Goal: Transaction & Acquisition: Purchase product/service

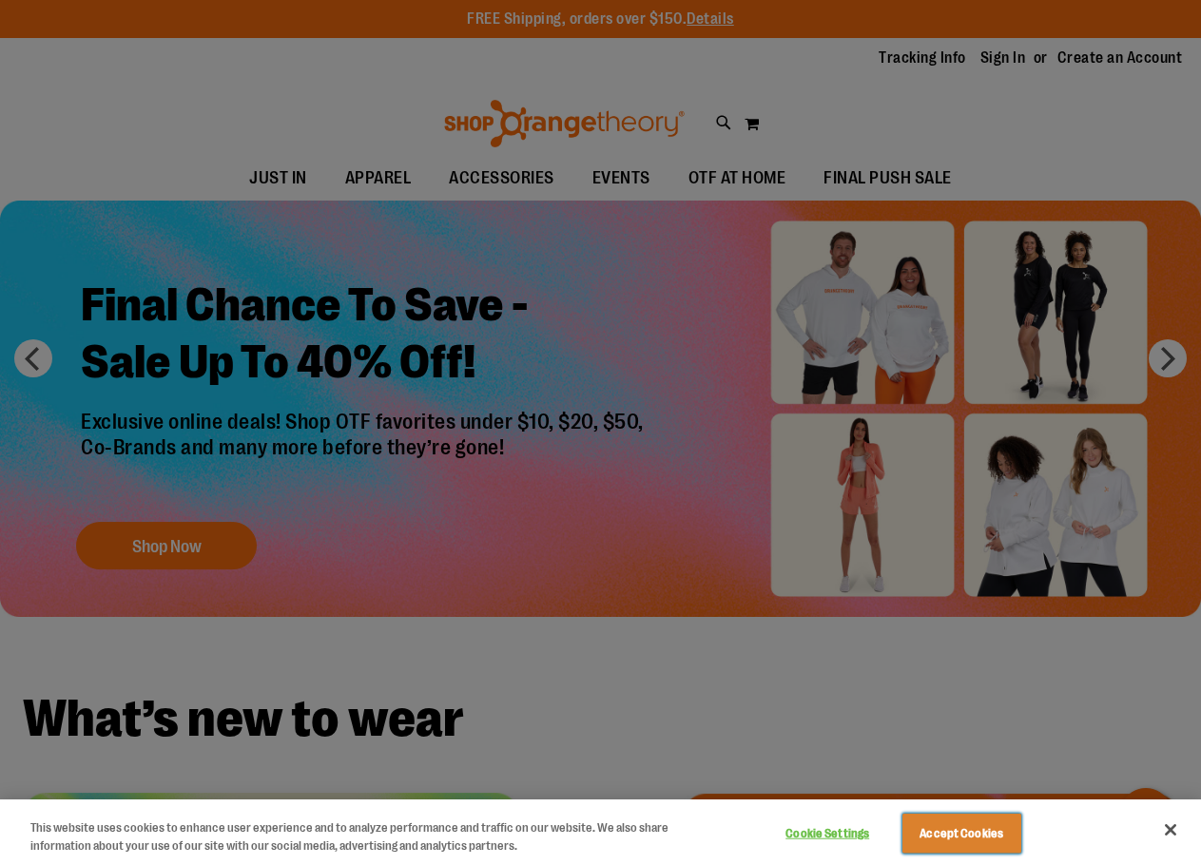
click at [948, 831] on button "Accept Cookies" at bounding box center [961, 834] width 119 height 40
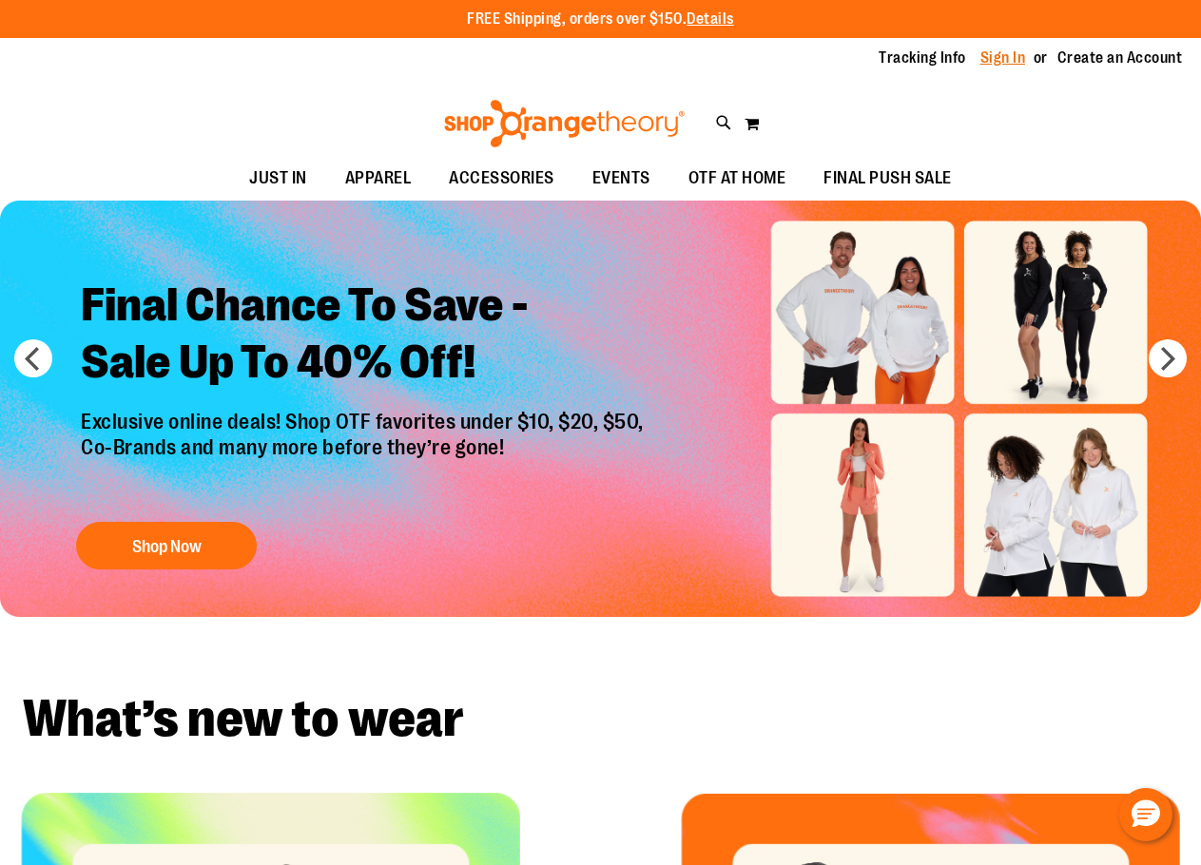
click at [989, 52] on link "Sign In" at bounding box center [1003, 58] width 46 height 21
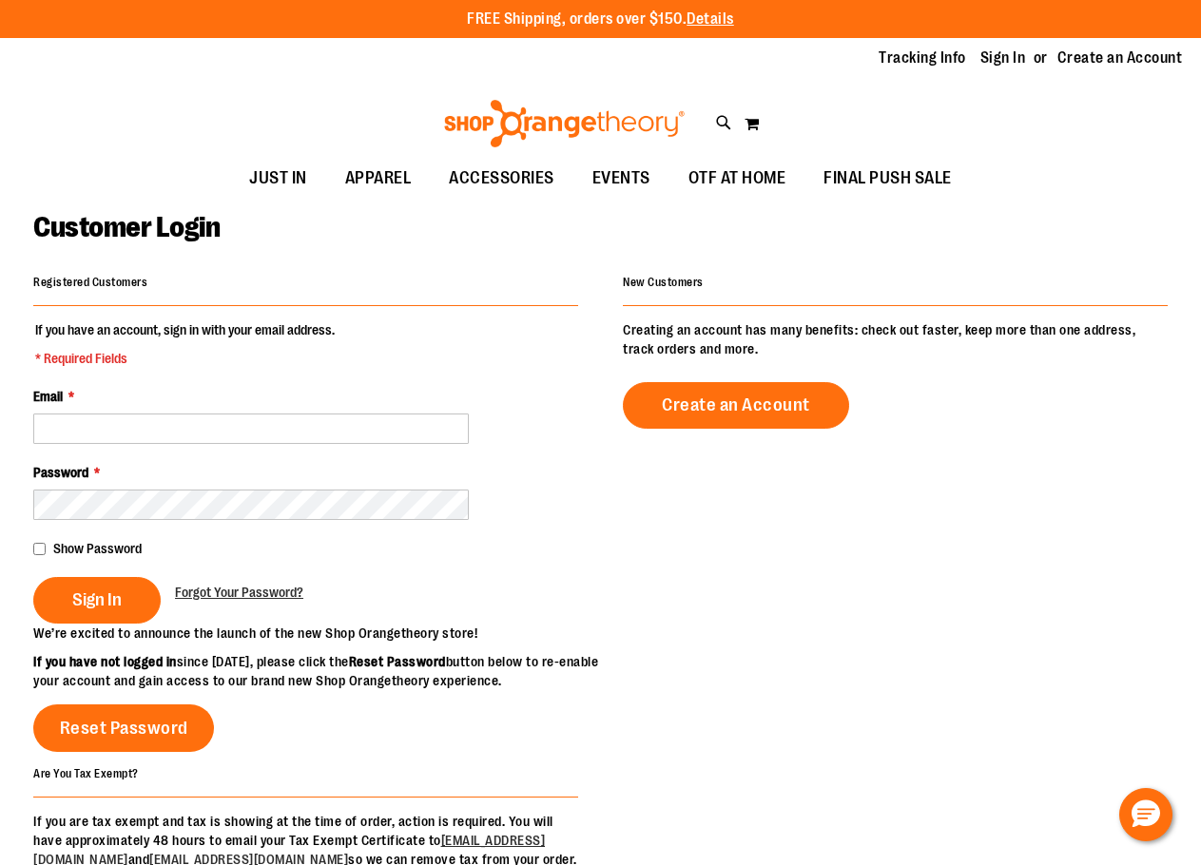
click at [201, 447] on fieldset "If you have an account, sign in with your email address. * Required Fields Emai…" at bounding box center [305, 471] width 545 height 303
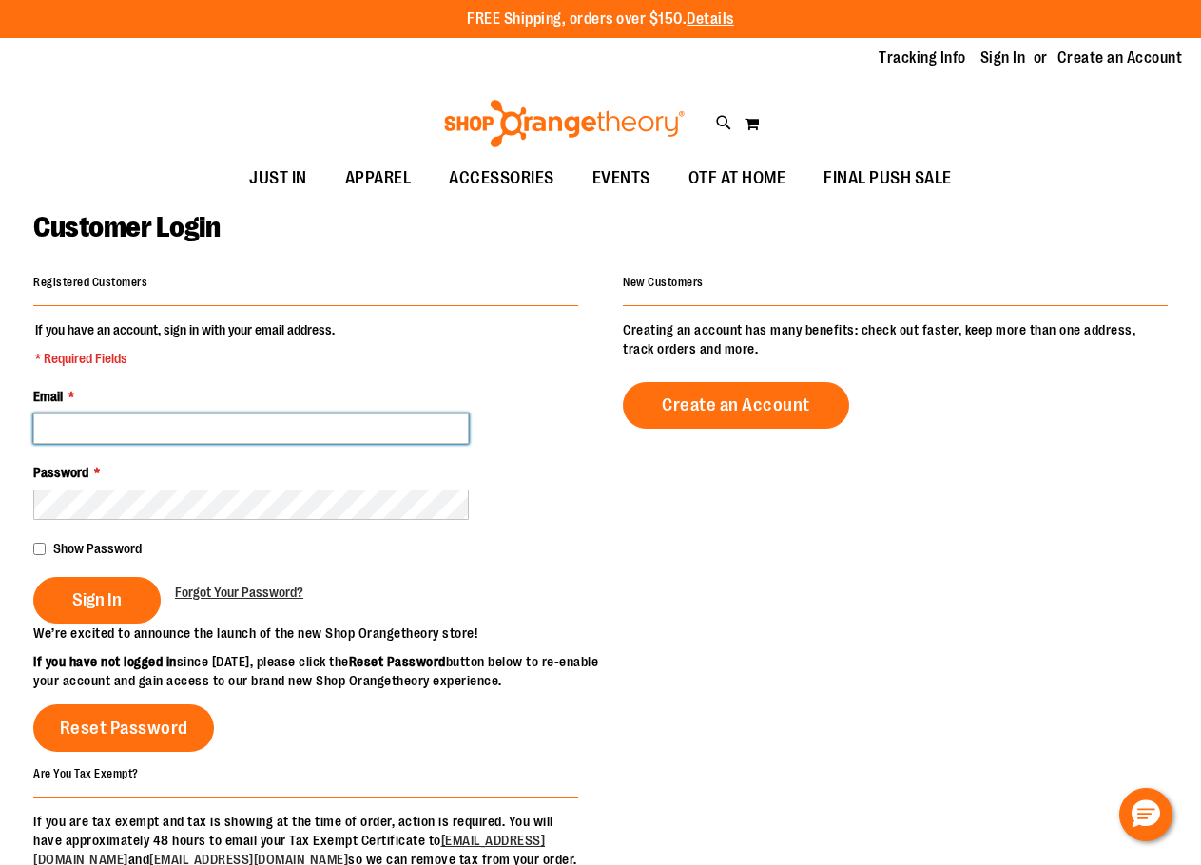
click at [201, 435] on input "Email *" at bounding box center [250, 429] width 435 height 30
click at [202, 434] on input "Email *" at bounding box center [250, 429] width 435 height 30
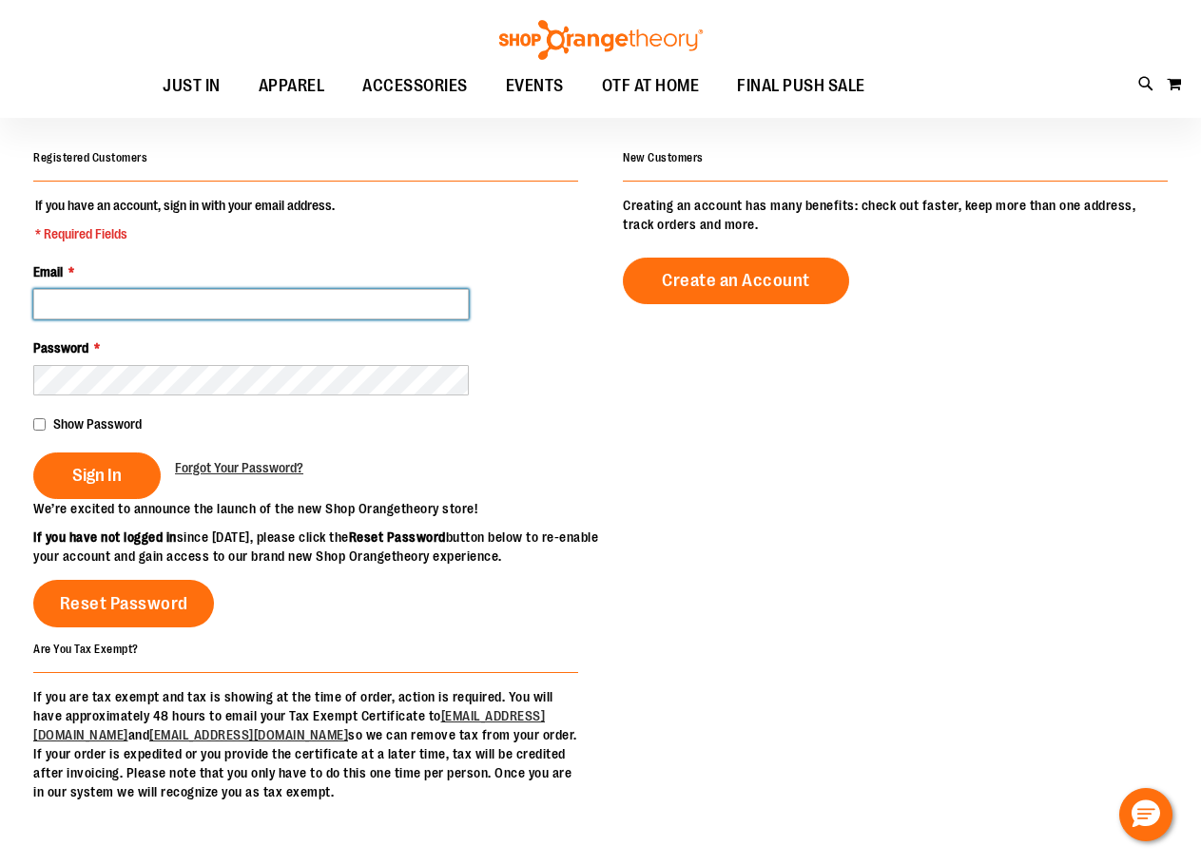
scroll to position [94, 0]
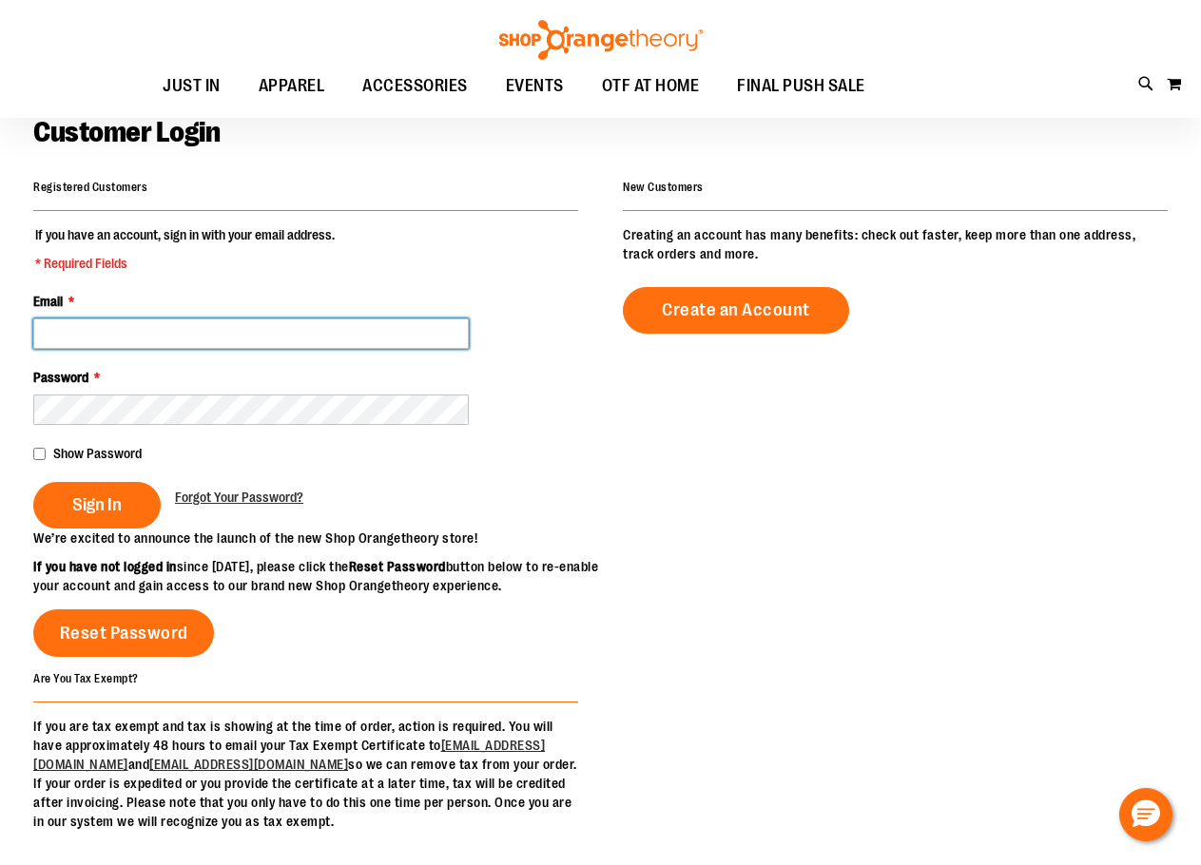
type input "*"
click at [241, 337] on input "Email *" at bounding box center [250, 333] width 435 height 30
paste input "**********"
type input "**********"
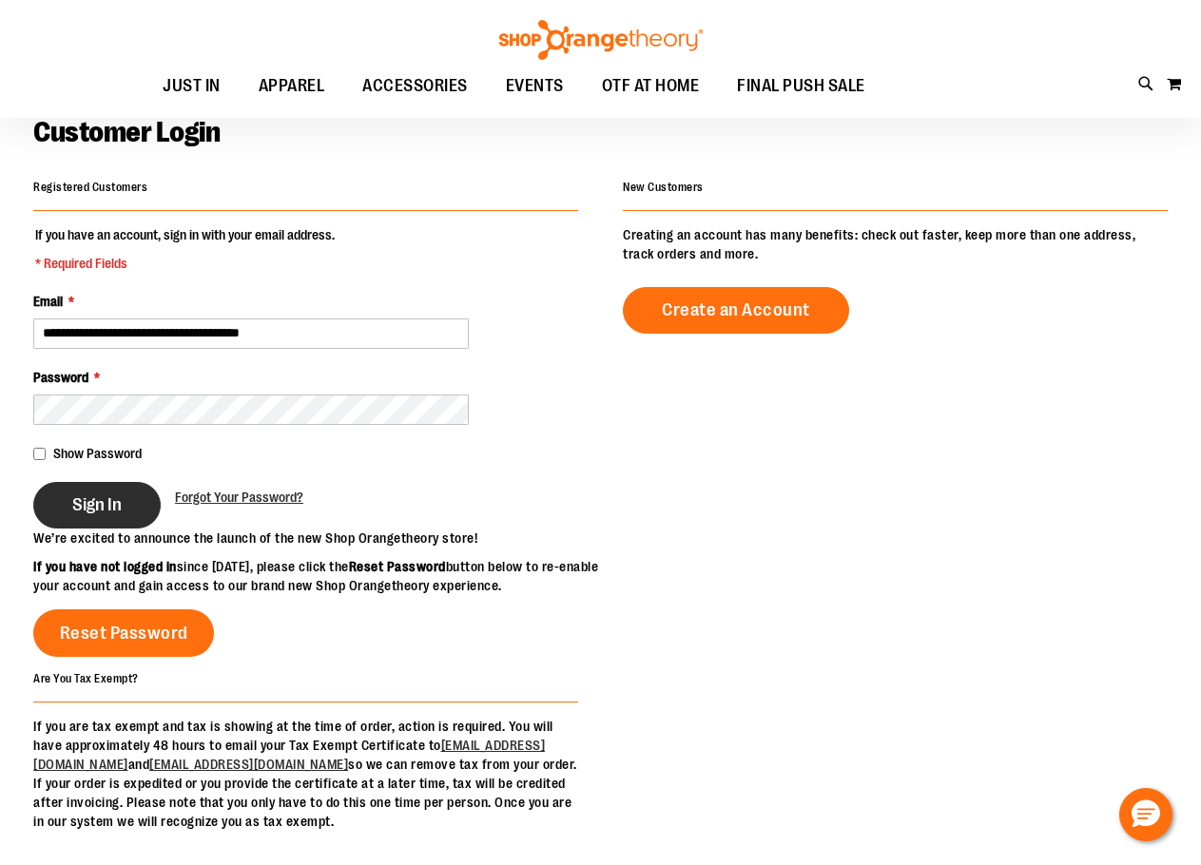
click at [121, 495] on span "Sign In" at bounding box center [96, 504] width 49 height 21
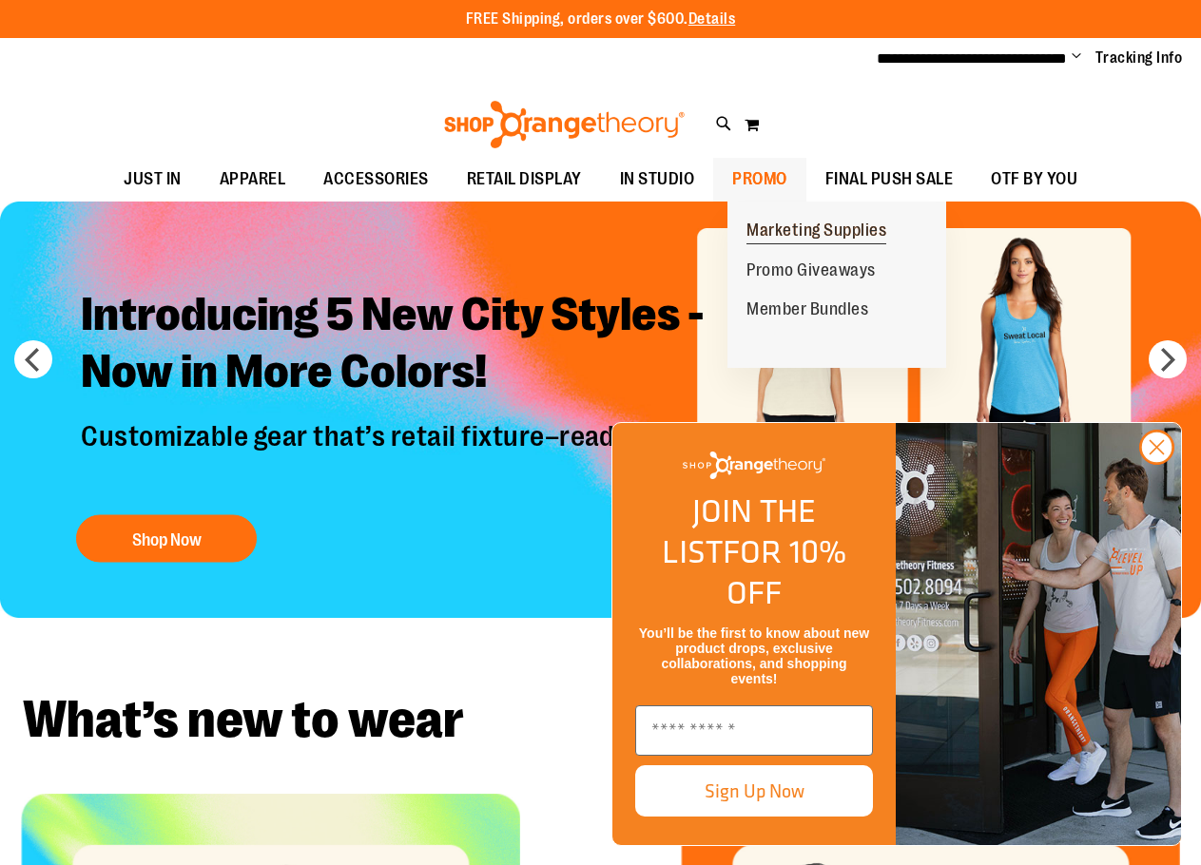
click at [807, 237] on span "Marketing Supplies" at bounding box center [816, 233] width 140 height 24
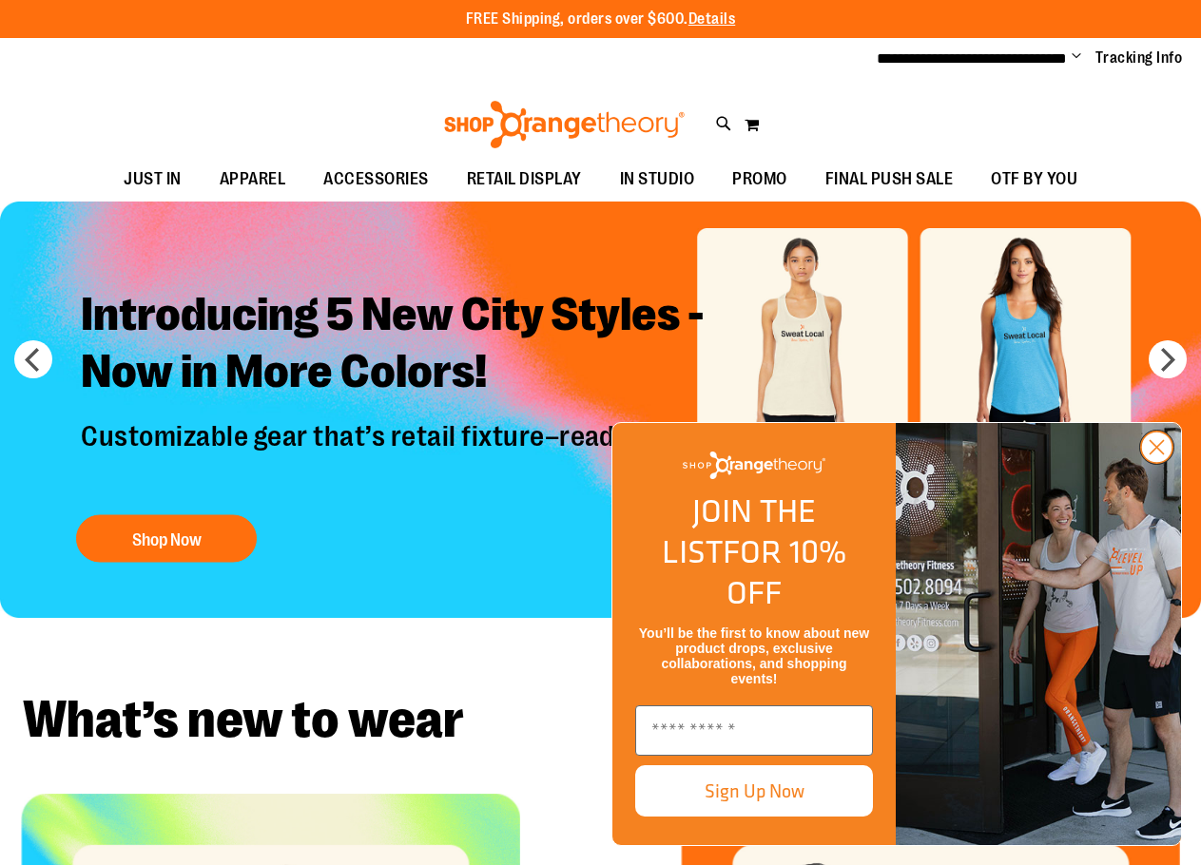
click at [1164, 463] on circle "Close dialog" at bounding box center [1156, 447] width 31 height 31
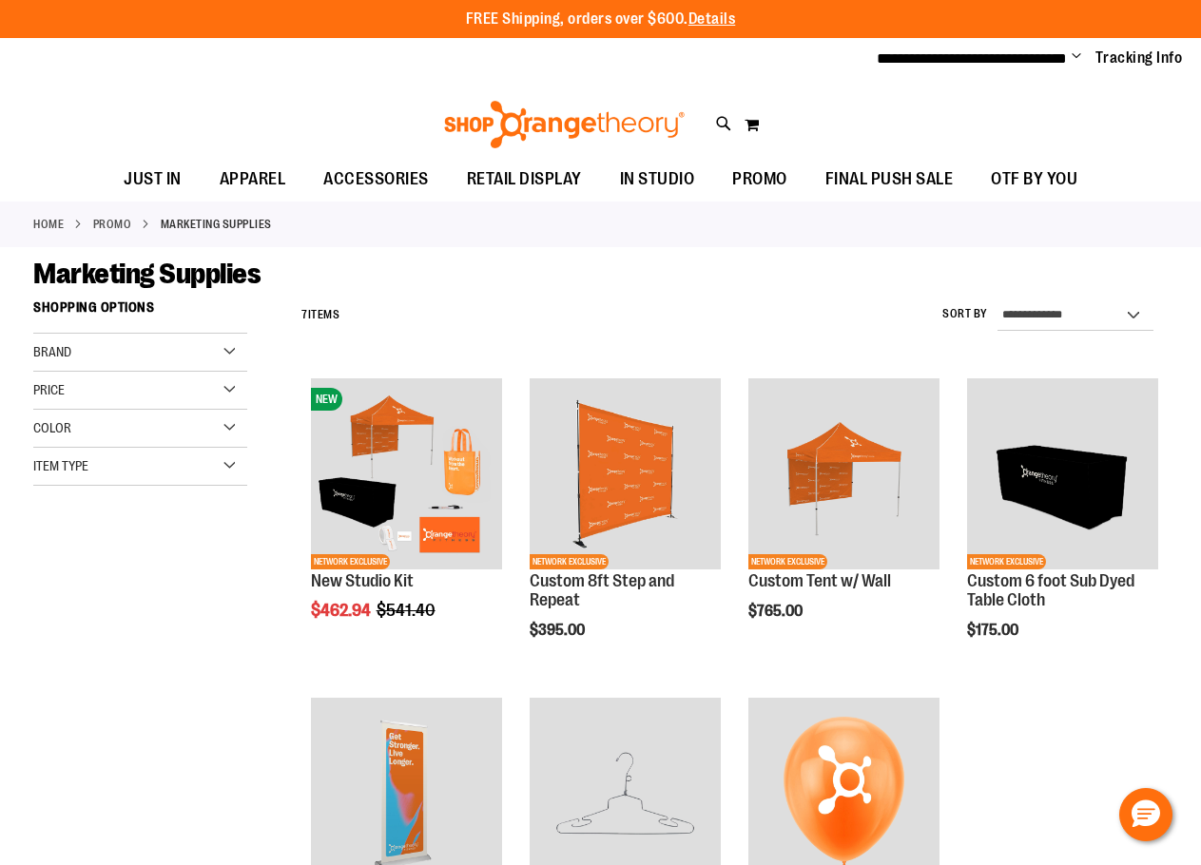
click at [706, 121] on div "Toggle Nav Search Popular Suggestions Advanced Search" at bounding box center [600, 119] width 1201 height 77
click at [718, 125] on icon at bounding box center [724, 124] width 16 height 22
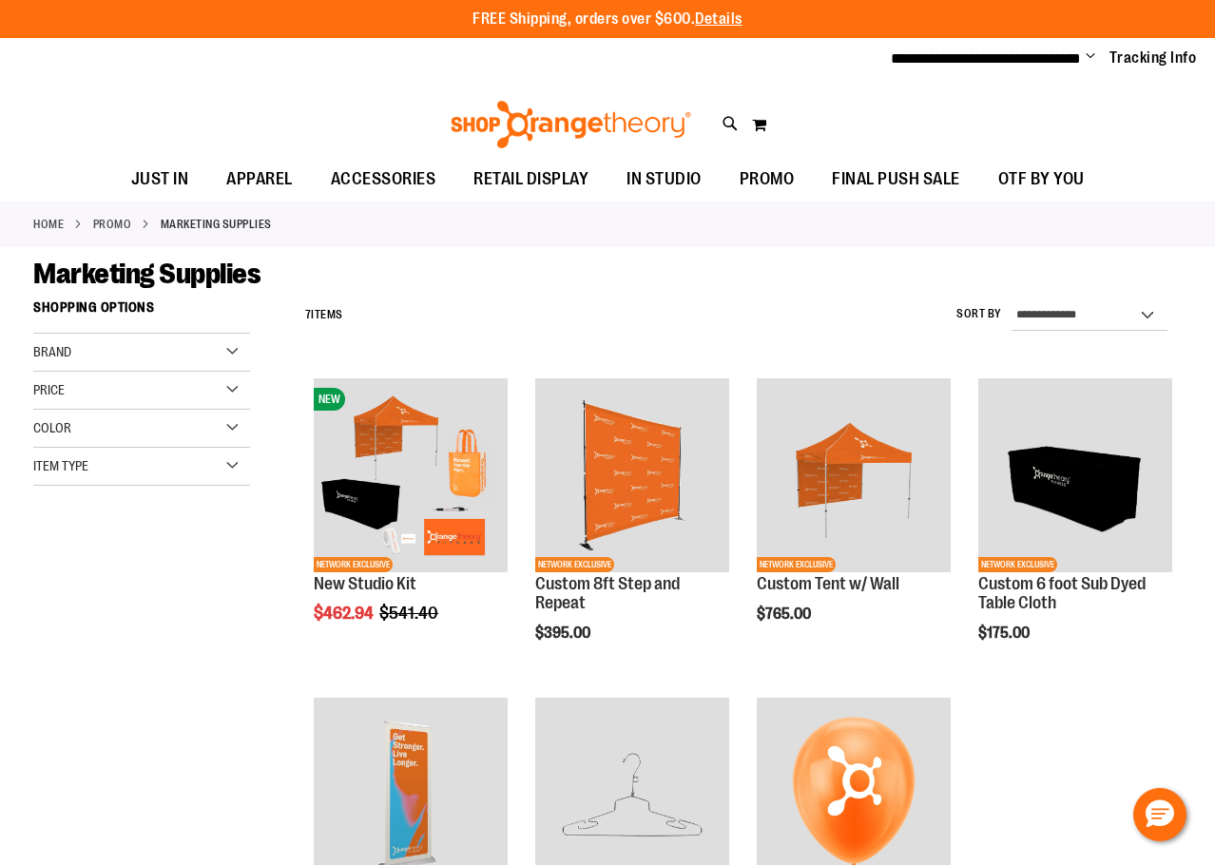
click at [1048, 107] on button "submit" at bounding box center [1055, 109] width 57 height 57
type input "*********"
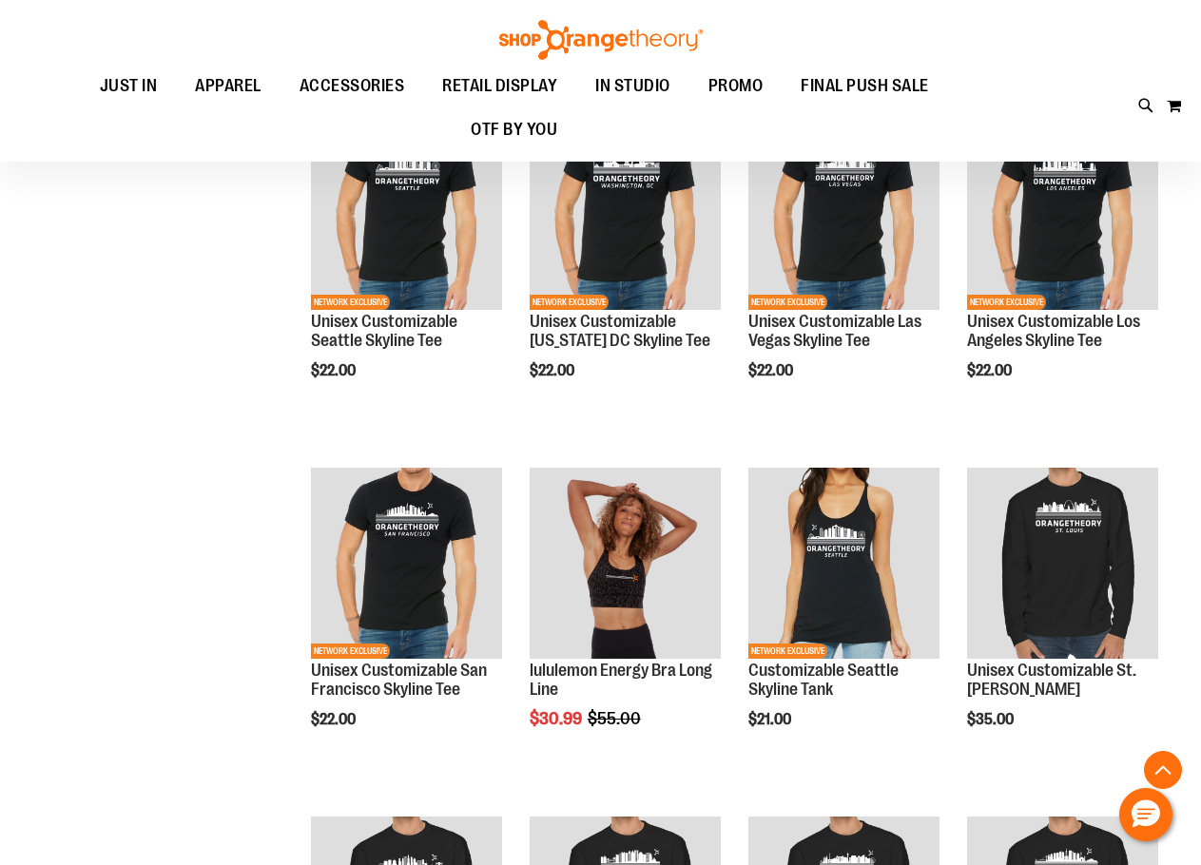
scroll to position [2756, 0]
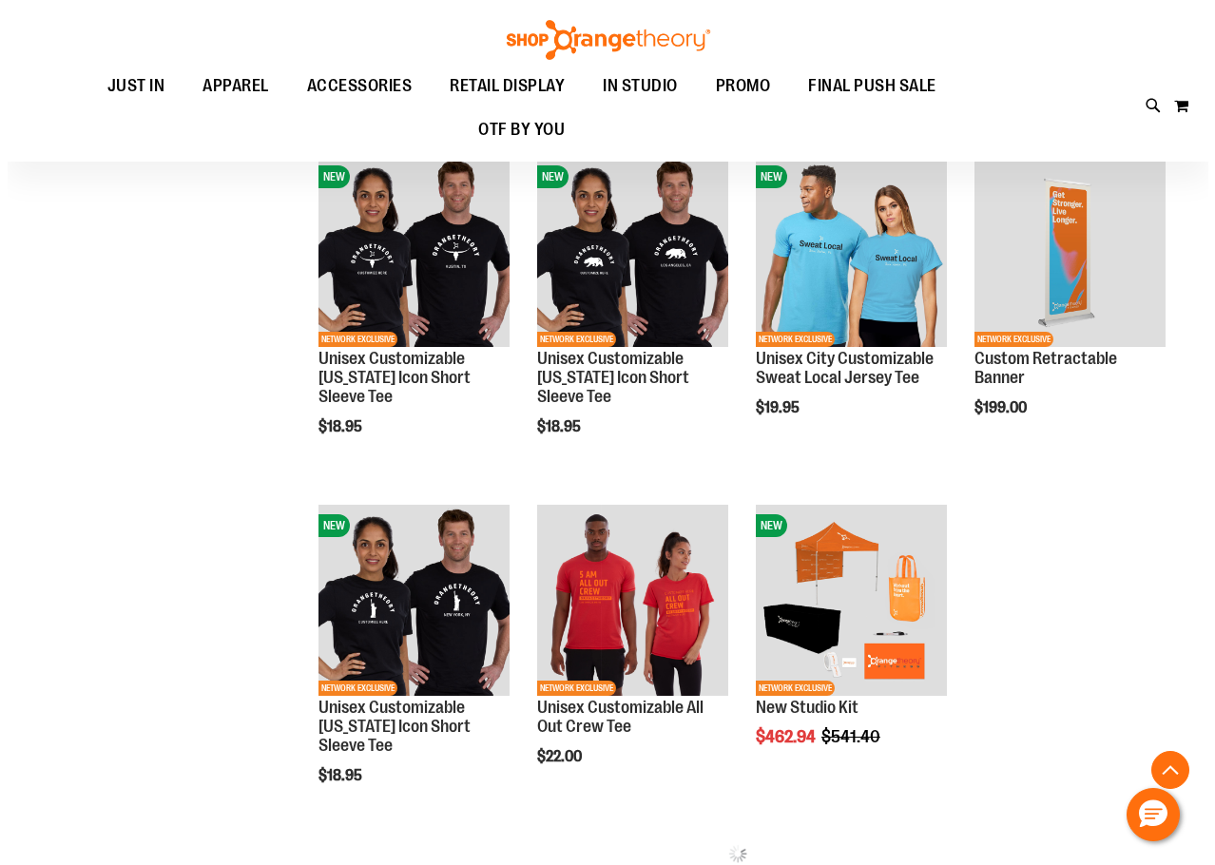
scroll to position [5893, 0]
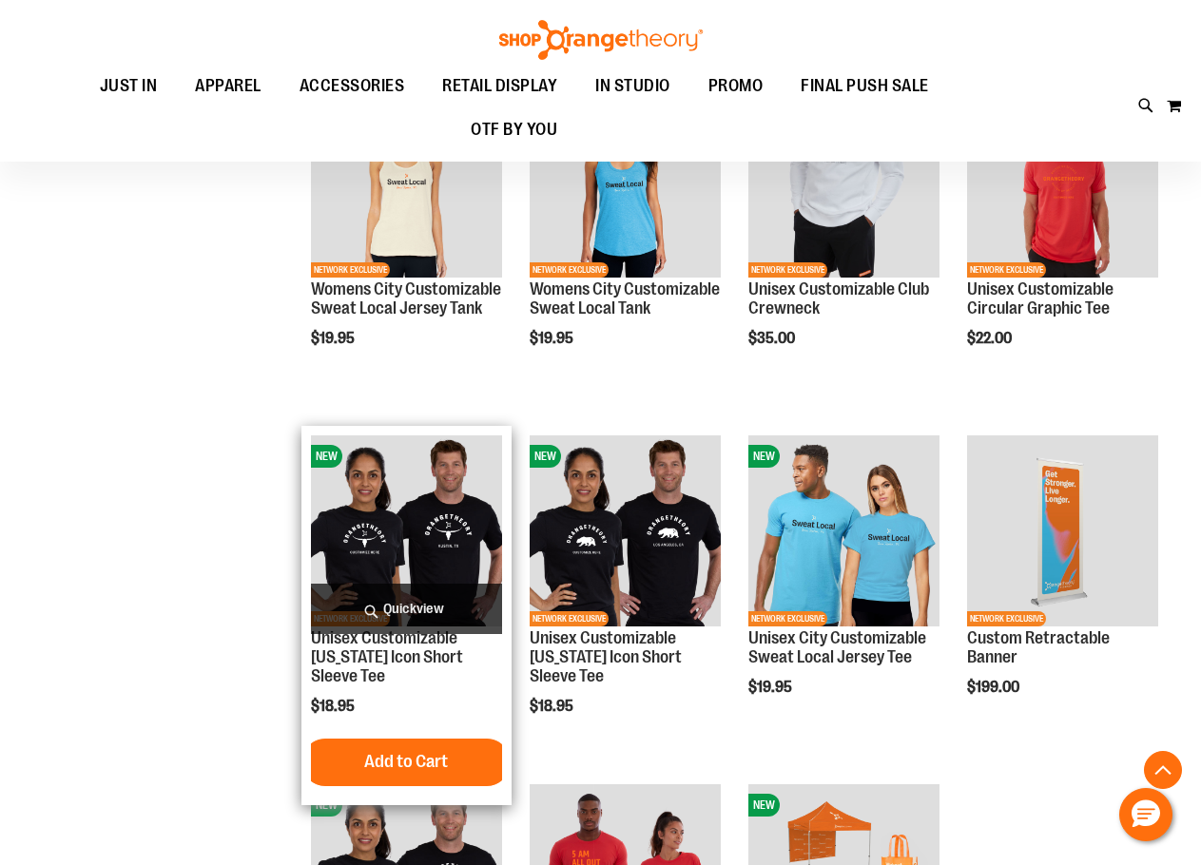
click at [393, 539] on img "product" at bounding box center [406, 530] width 191 height 191
click at [410, 603] on span "Quickview" at bounding box center [406, 609] width 191 height 50
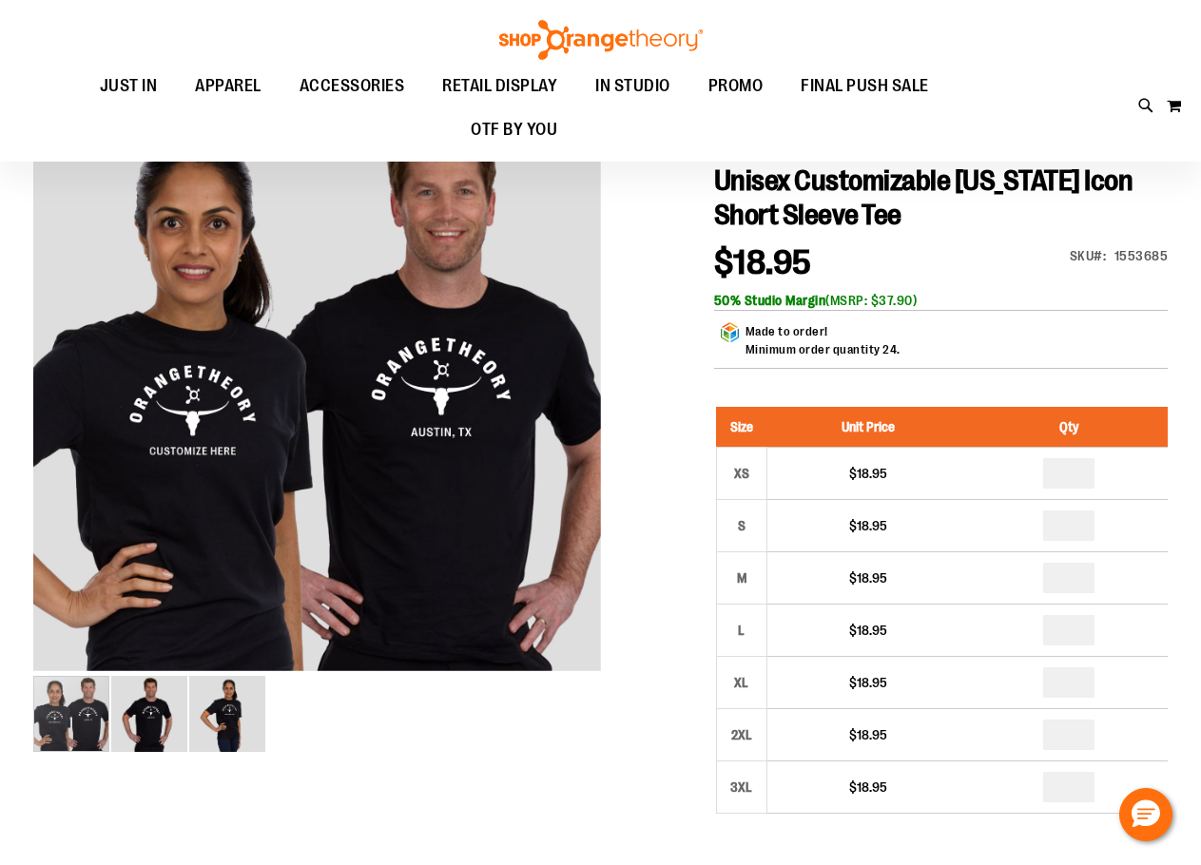
scroll to position [189, 0]
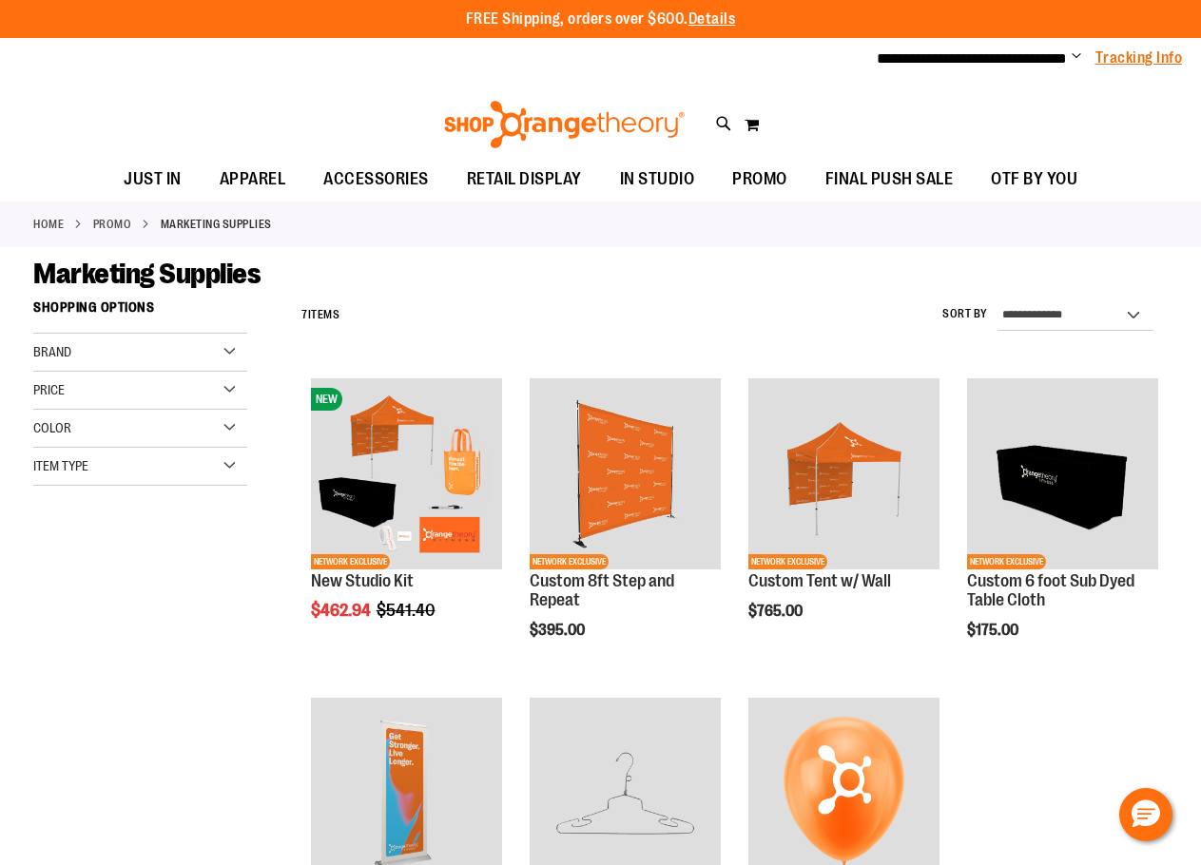
click at [1133, 51] on link "Tracking Info" at bounding box center [1138, 58] width 87 height 21
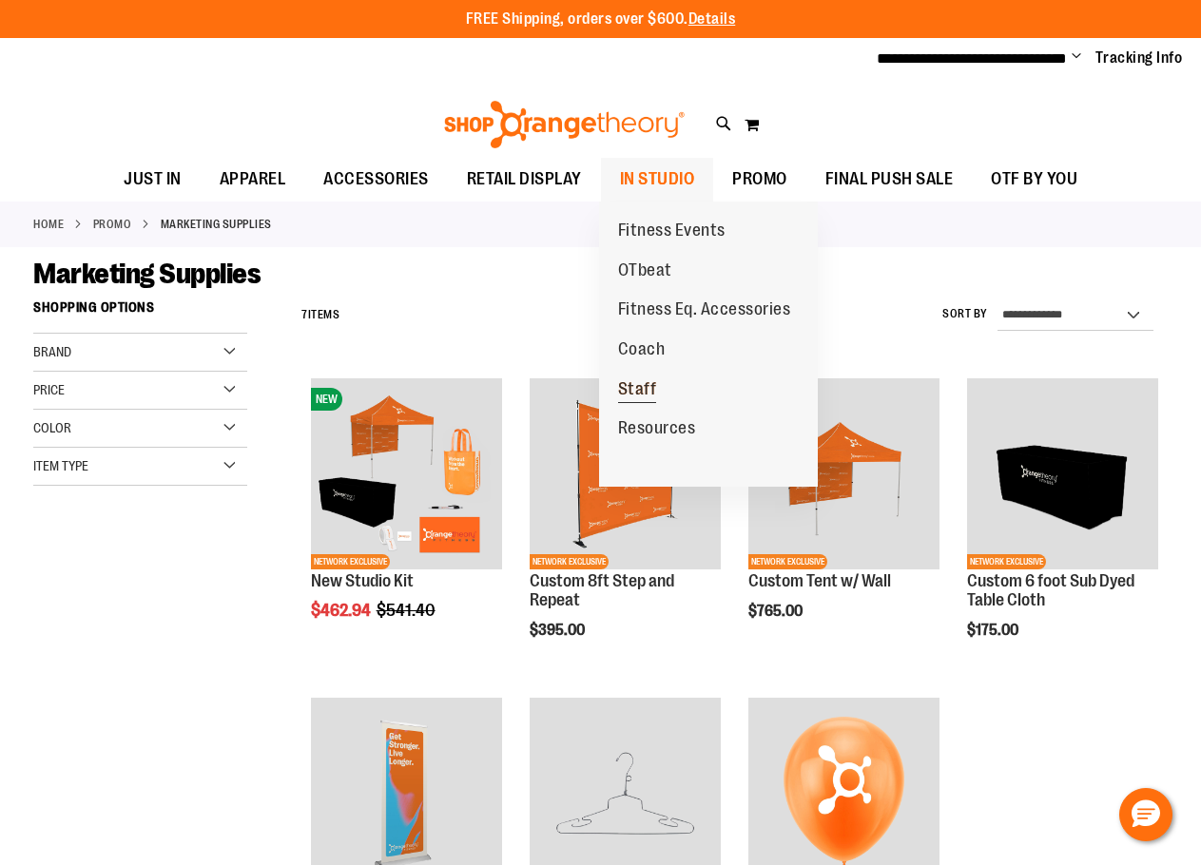
click at [648, 383] on span "Staff" at bounding box center [637, 391] width 39 height 24
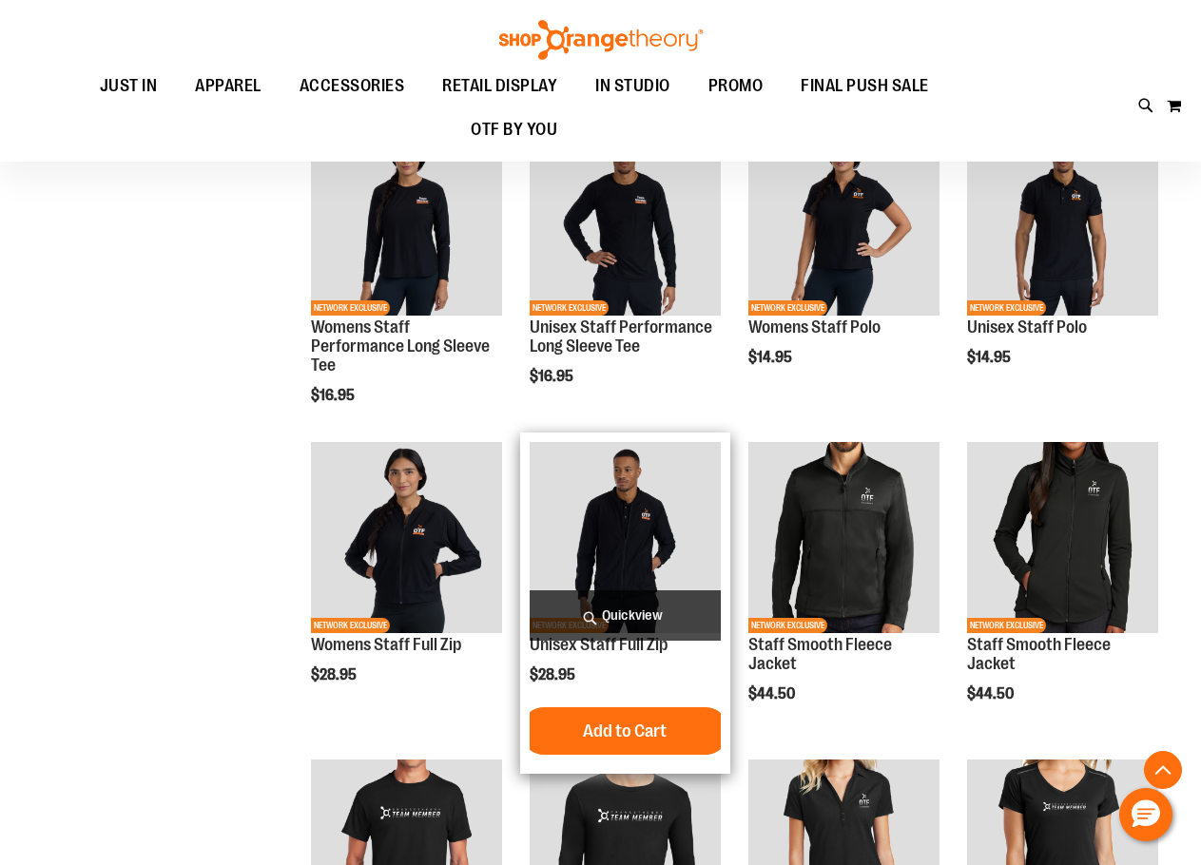
scroll to position [474, 0]
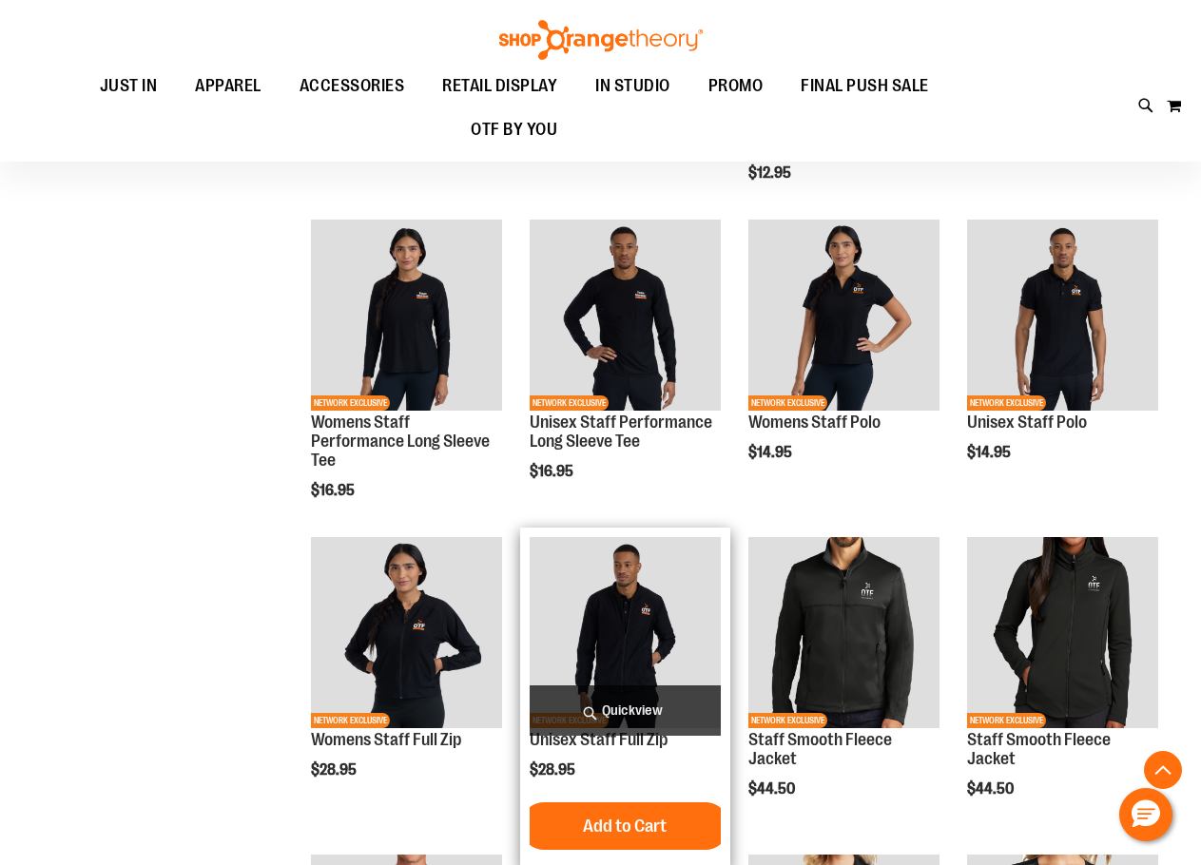
click at [613, 577] on img "product" at bounding box center [624, 632] width 191 height 191
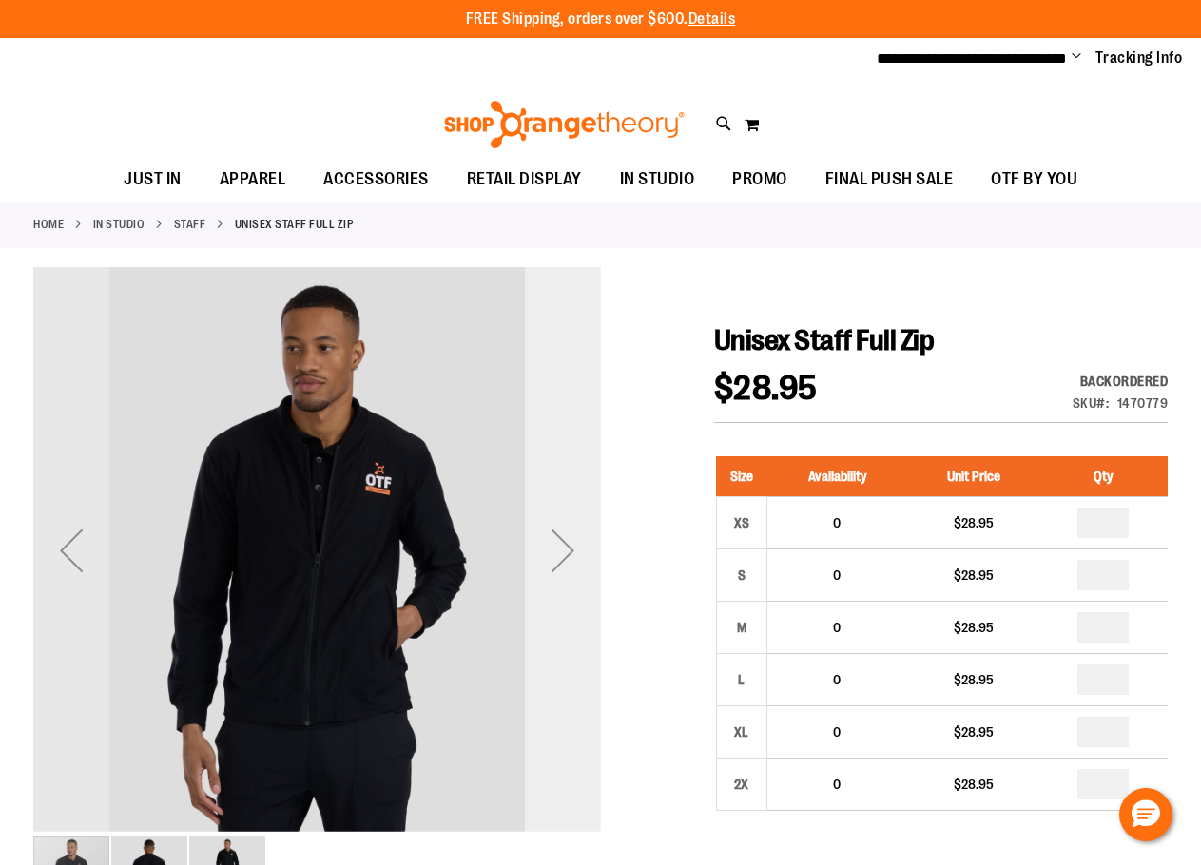
click at [548, 548] on div "Next" at bounding box center [563, 550] width 76 height 76
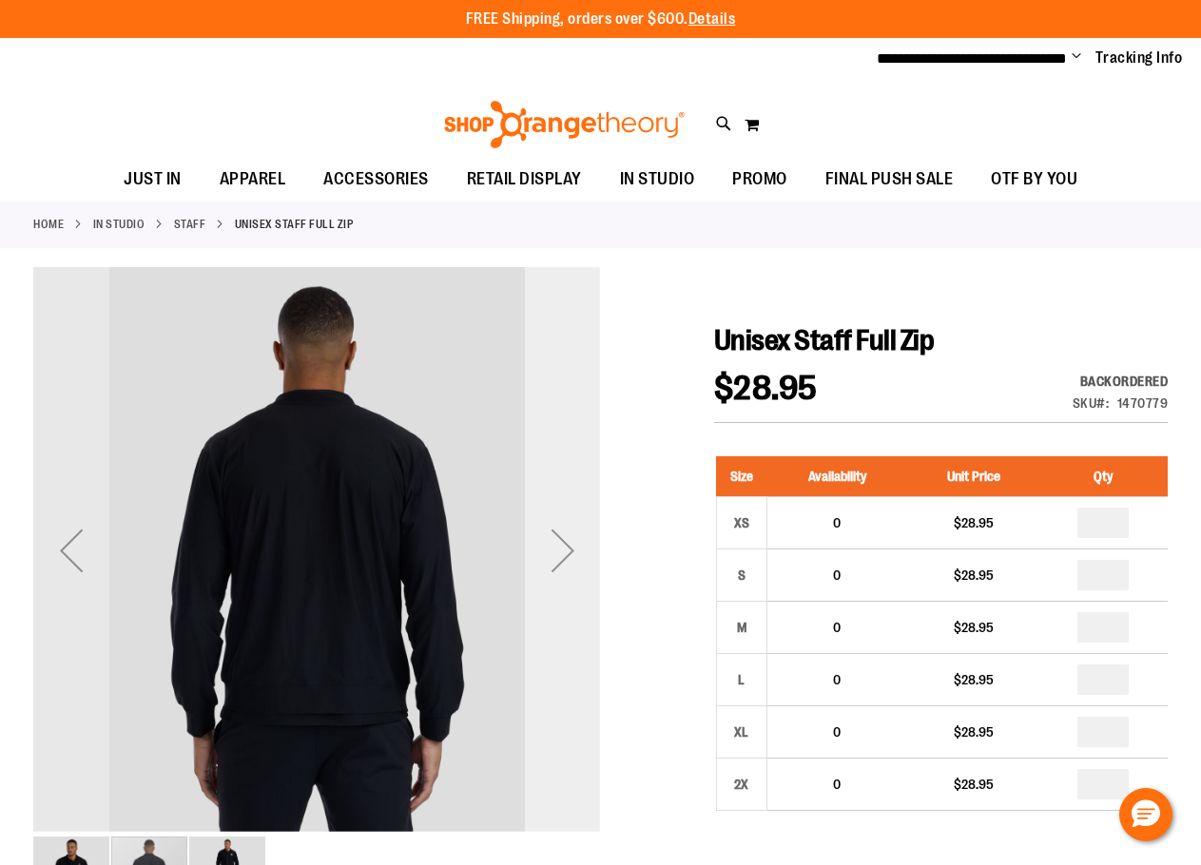
click at [548, 548] on div "Next" at bounding box center [563, 550] width 76 height 76
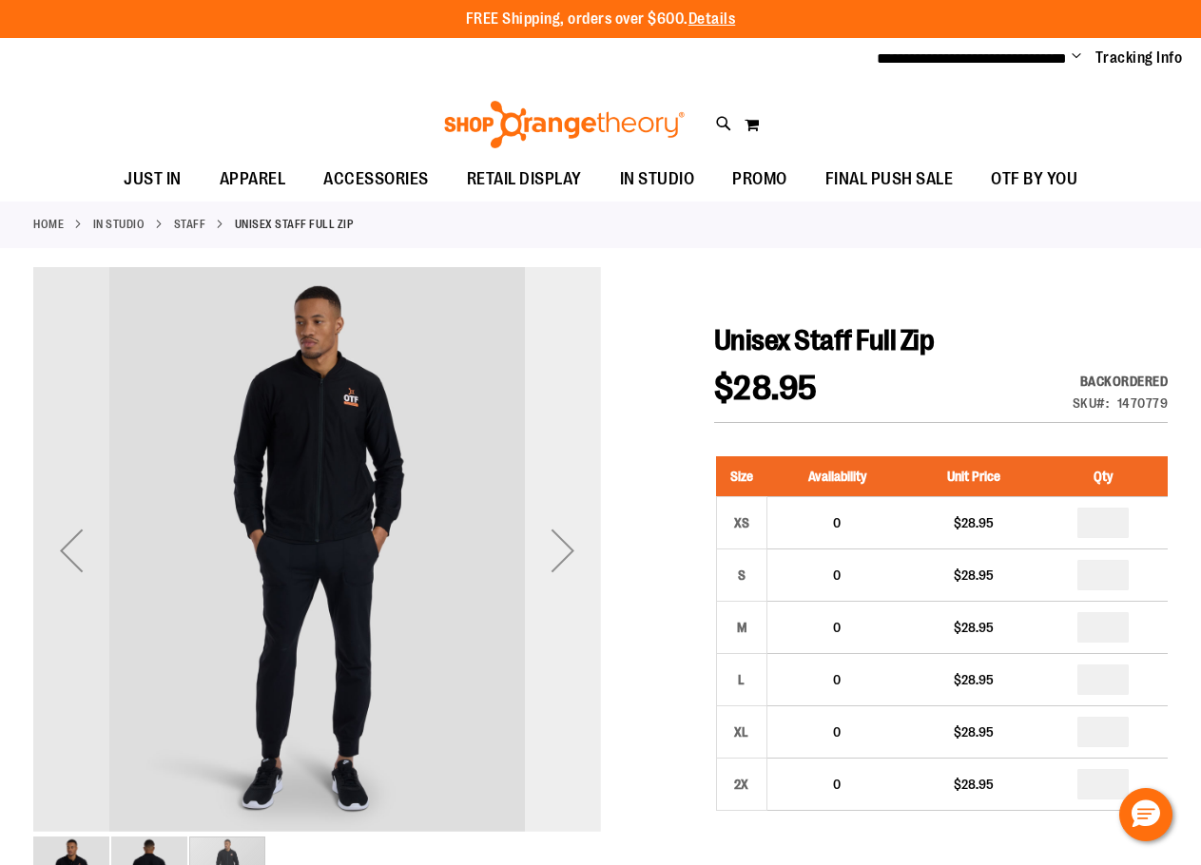
click at [548, 548] on div "Next" at bounding box center [563, 550] width 76 height 76
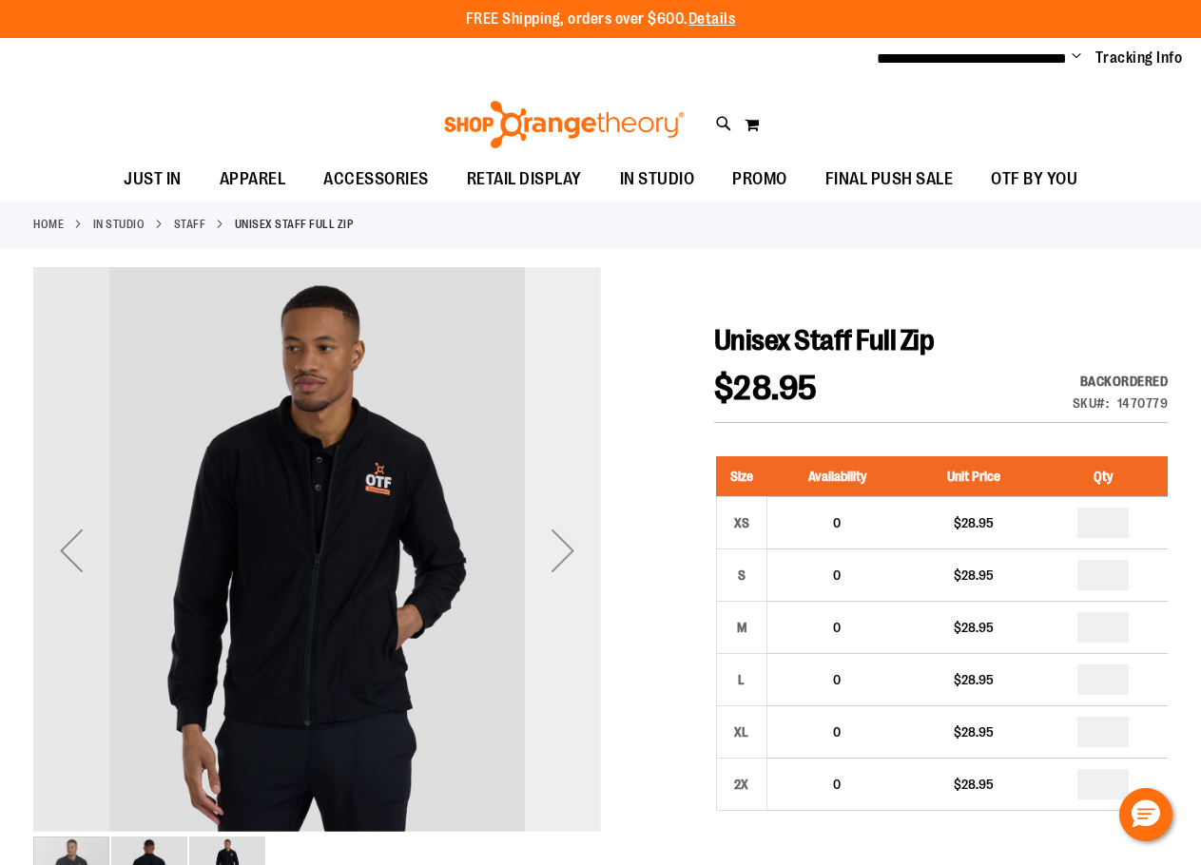
click at [548, 548] on div "Next" at bounding box center [563, 550] width 76 height 76
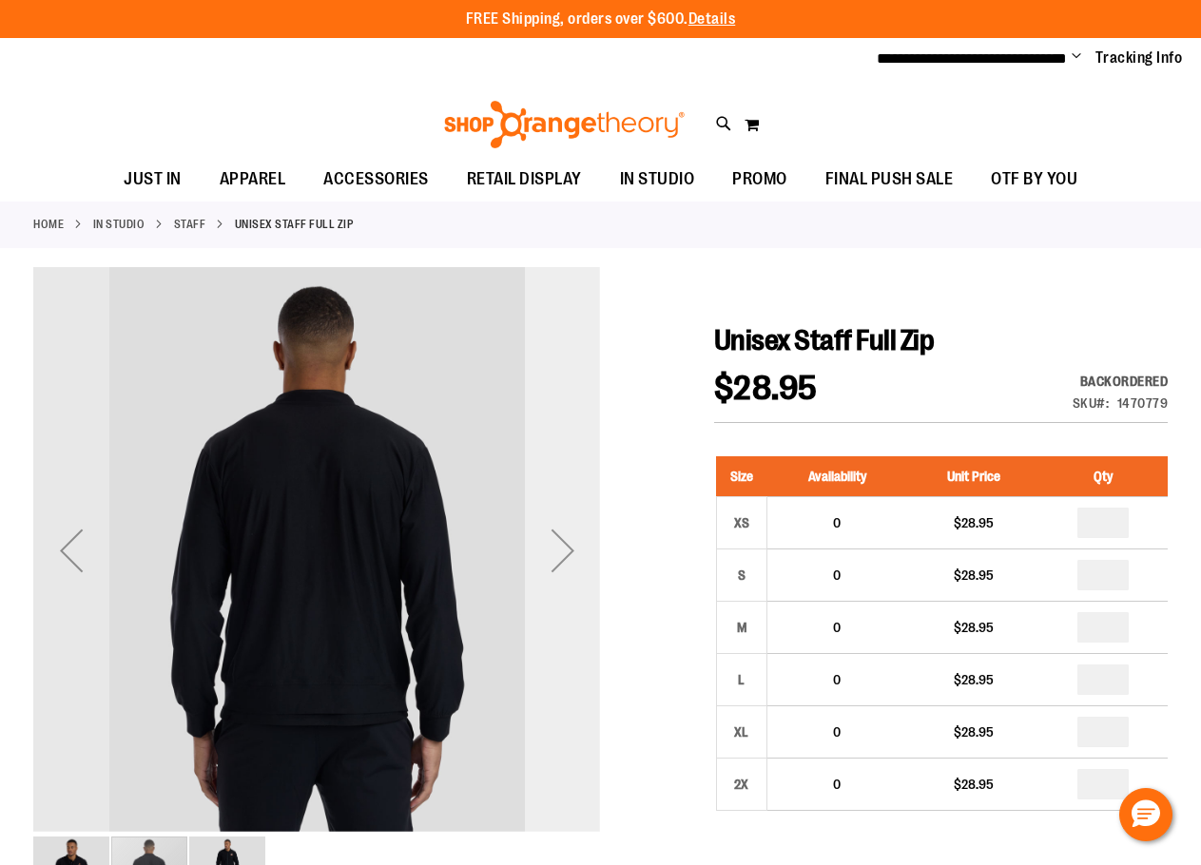
click at [548, 548] on div "Next" at bounding box center [563, 550] width 76 height 76
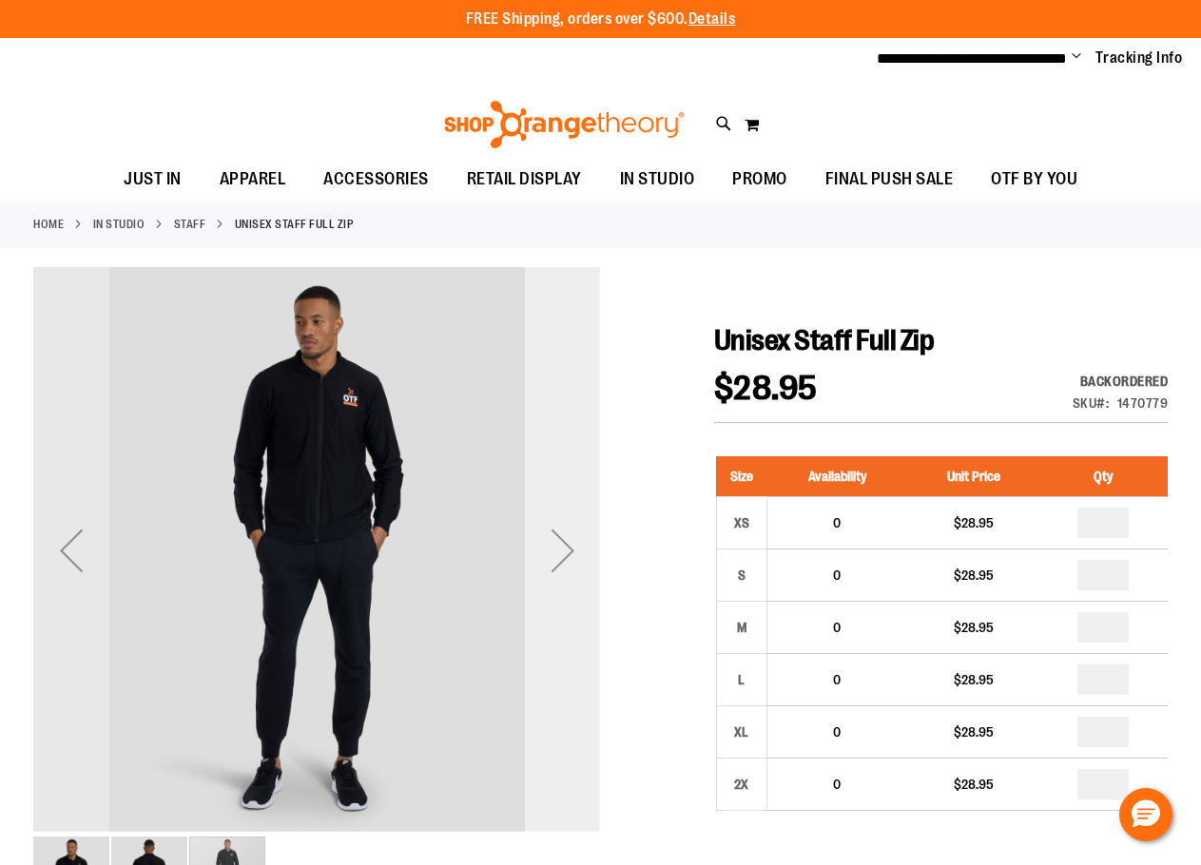
click at [548, 548] on div "Next" at bounding box center [563, 550] width 76 height 76
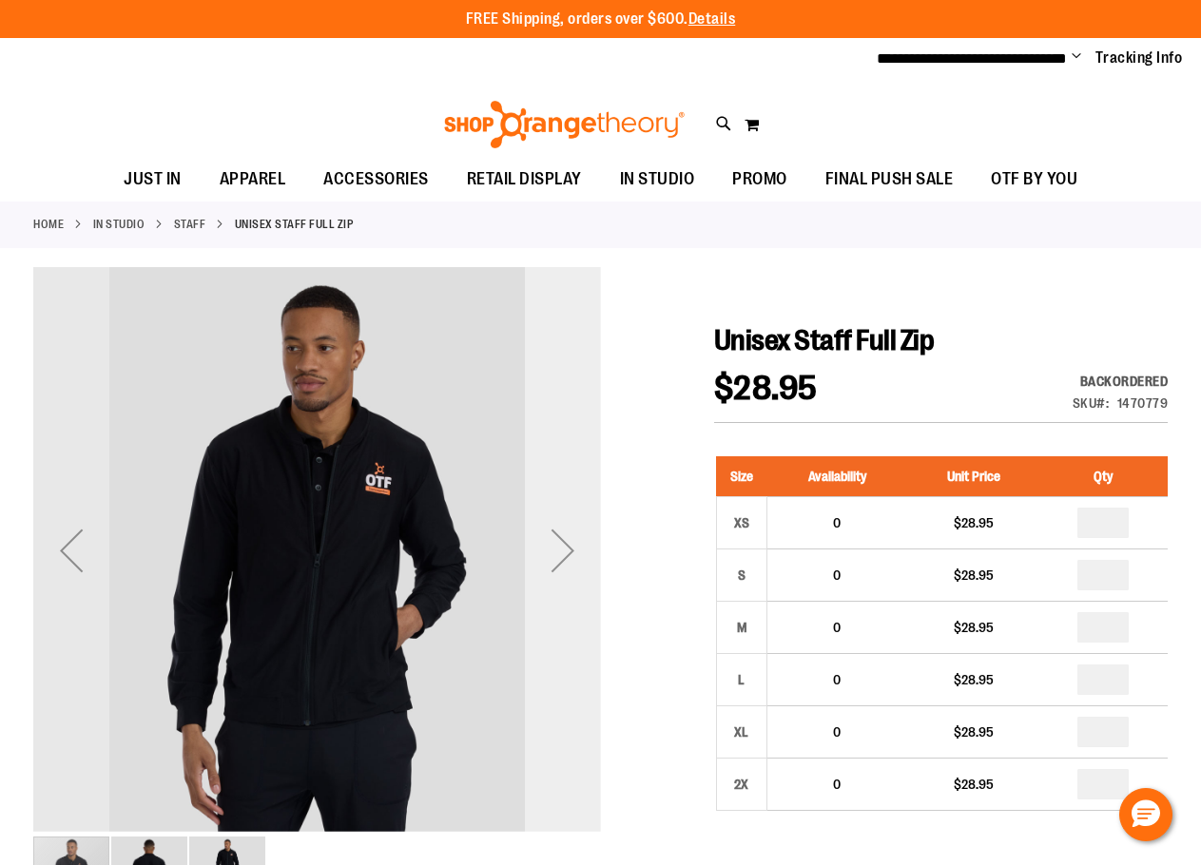
click at [548, 548] on div "Next" at bounding box center [563, 550] width 76 height 76
